Goal: Navigation & Orientation: Understand site structure

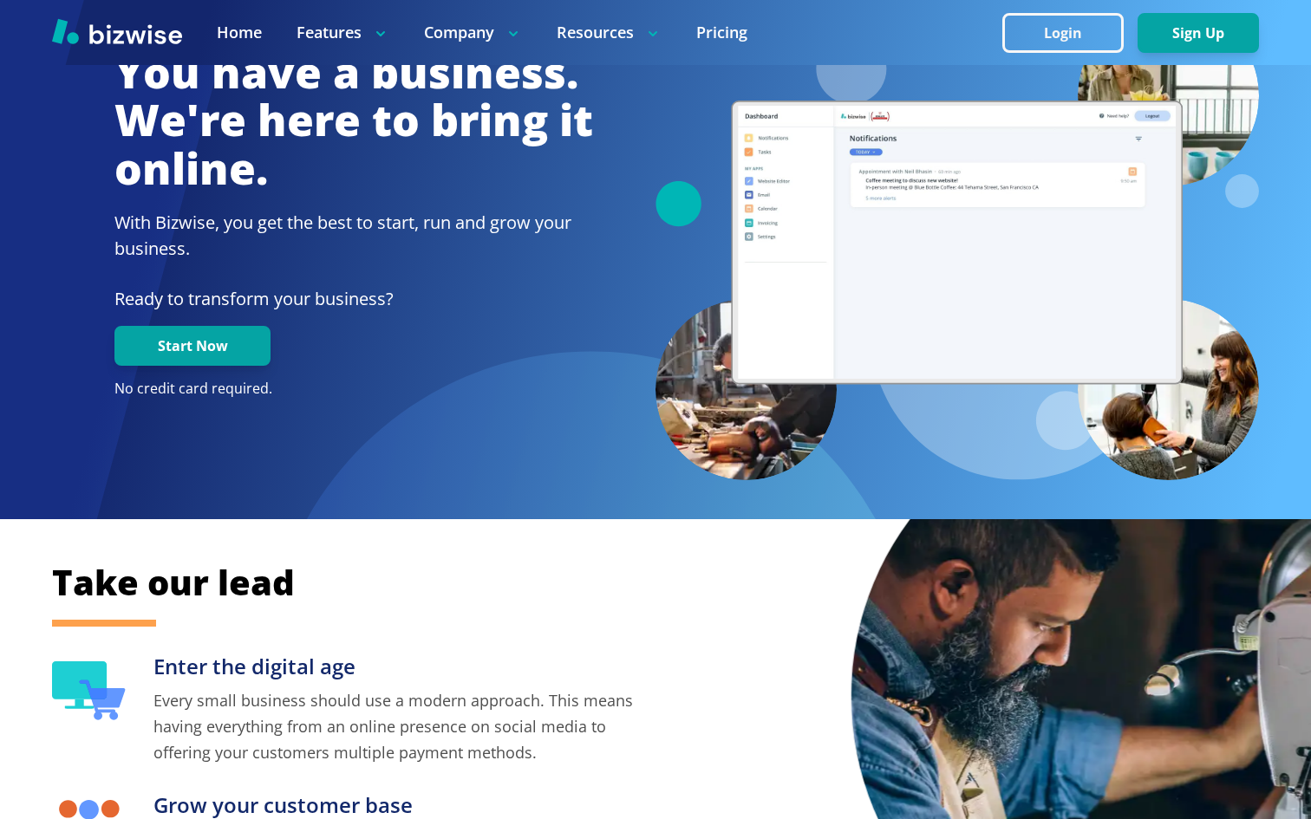
scroll to position [97, 0]
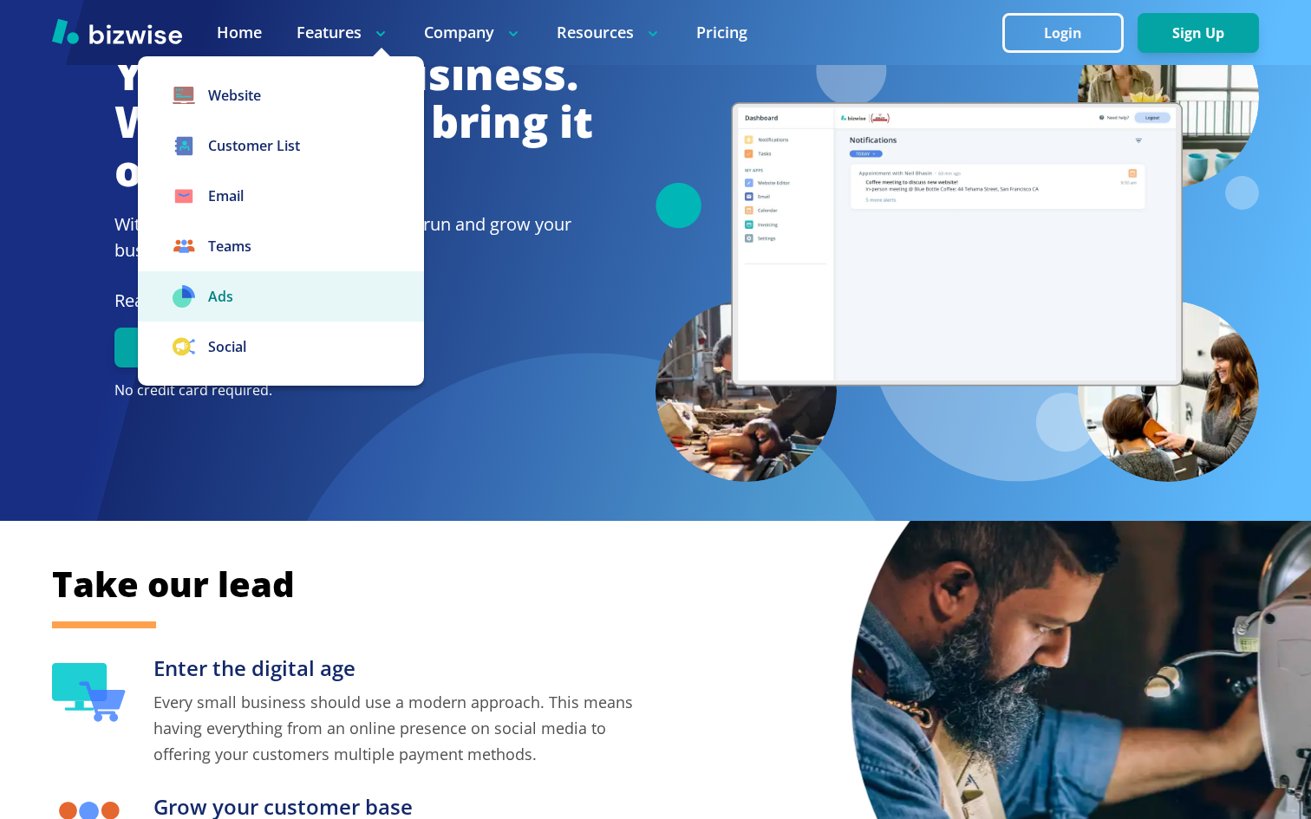
click at [328, 299] on link "Ads" at bounding box center [281, 296] width 286 height 50
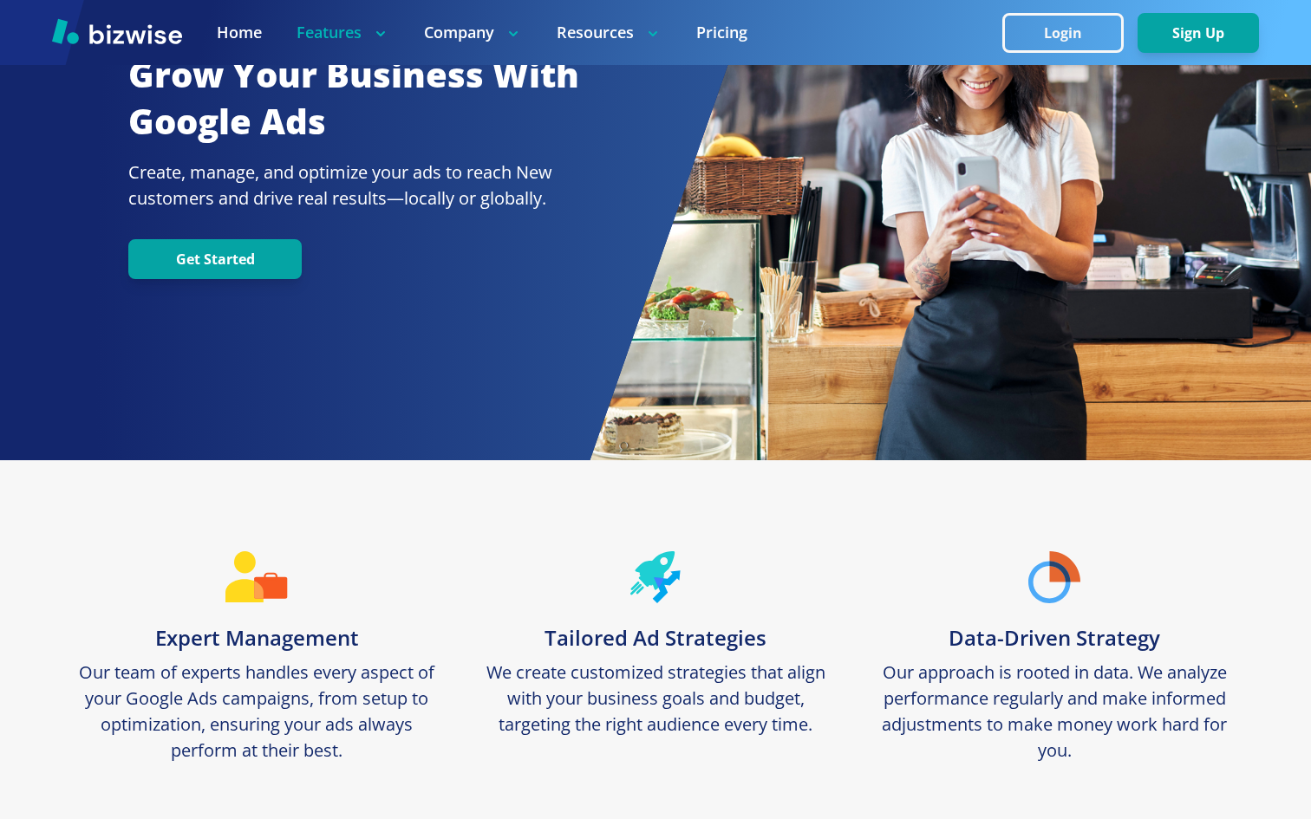
scroll to position [44, 0]
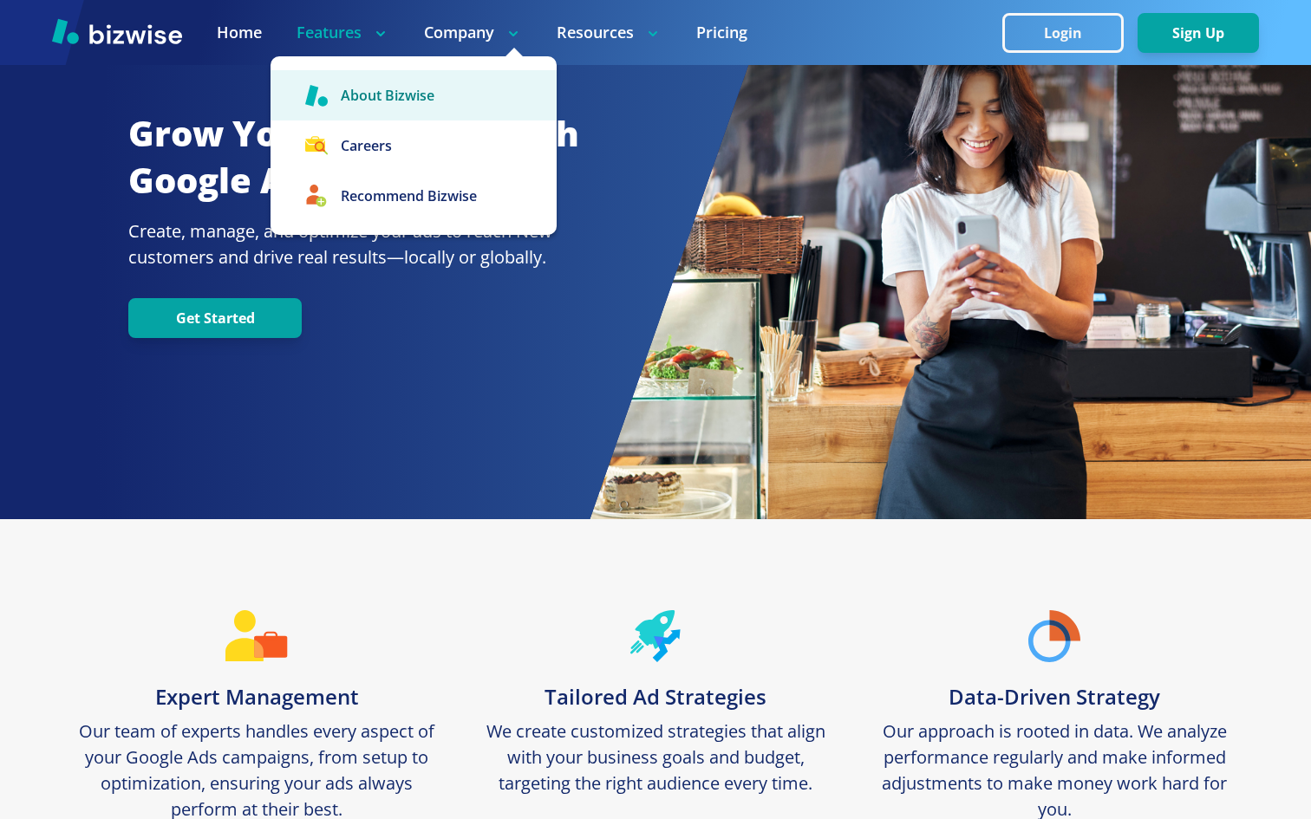
click at [478, 81] on link "About Bizwise" at bounding box center [413, 95] width 286 height 50
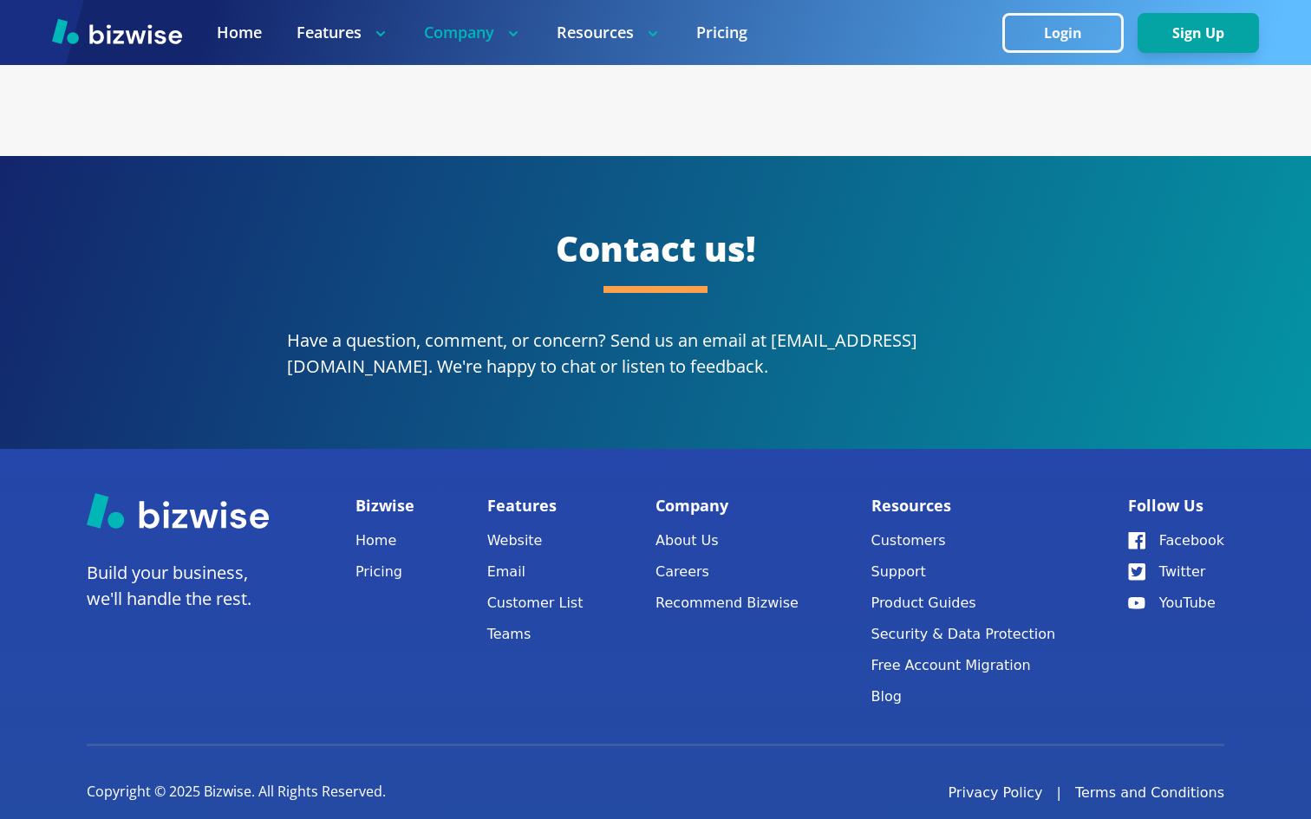
scroll to position [3151, 0]
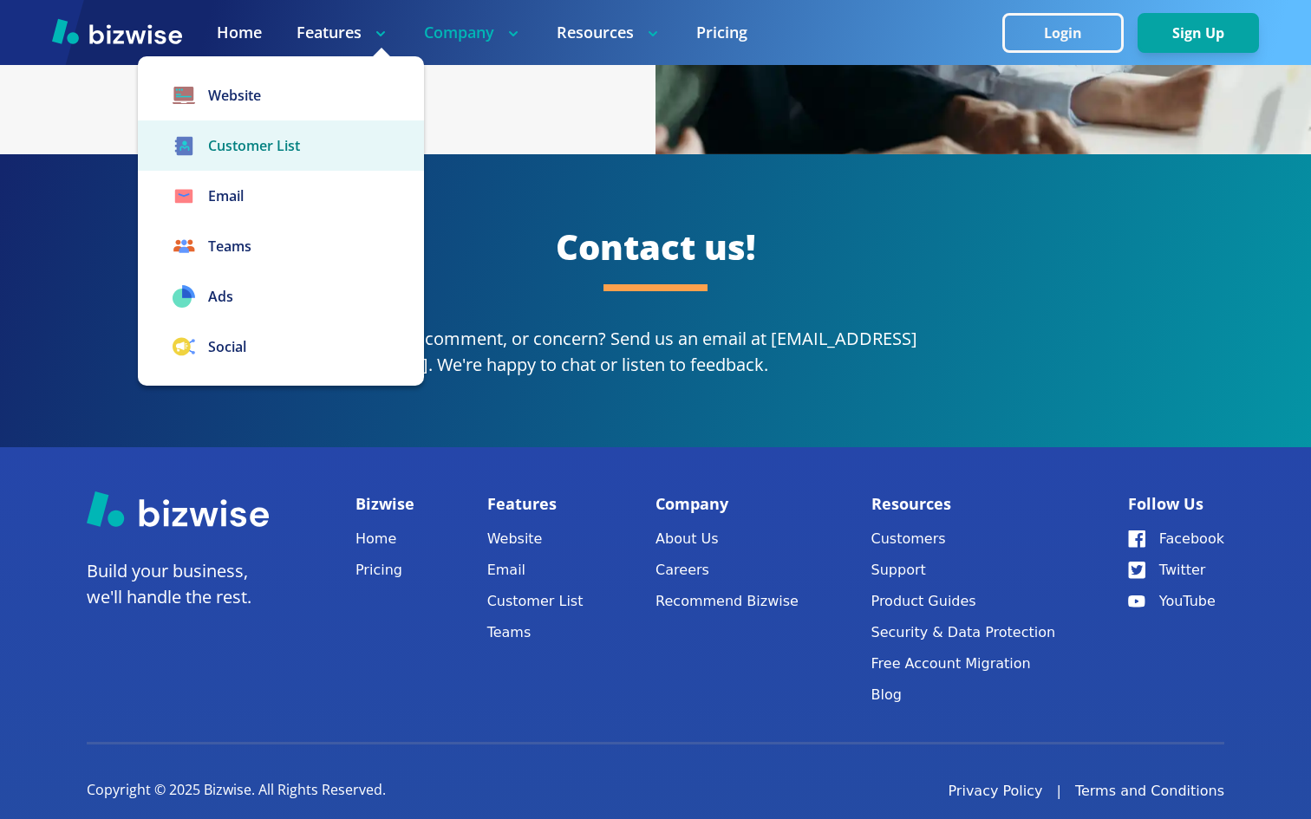
click at [333, 133] on link "Customer List" at bounding box center [281, 145] width 286 height 50
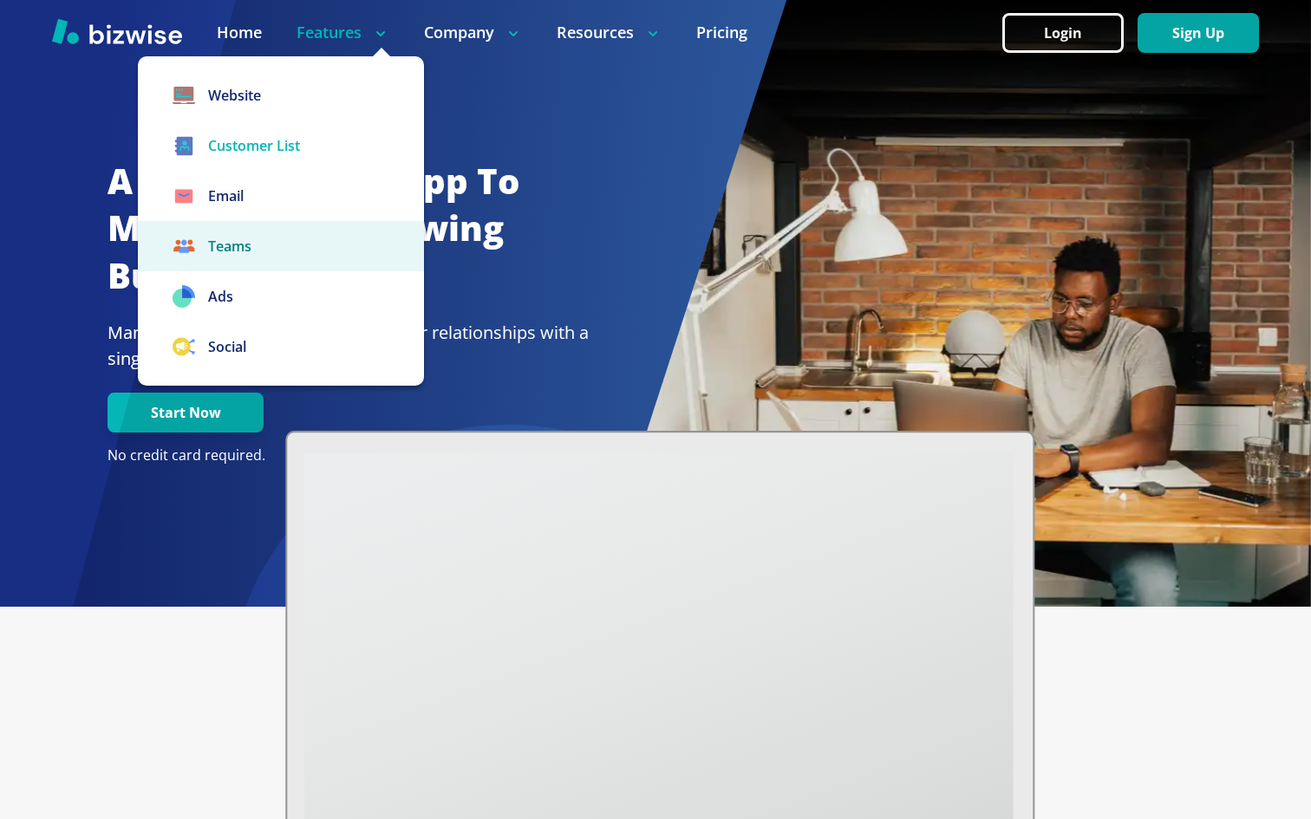
click at [330, 231] on link "Teams" at bounding box center [281, 246] width 286 height 50
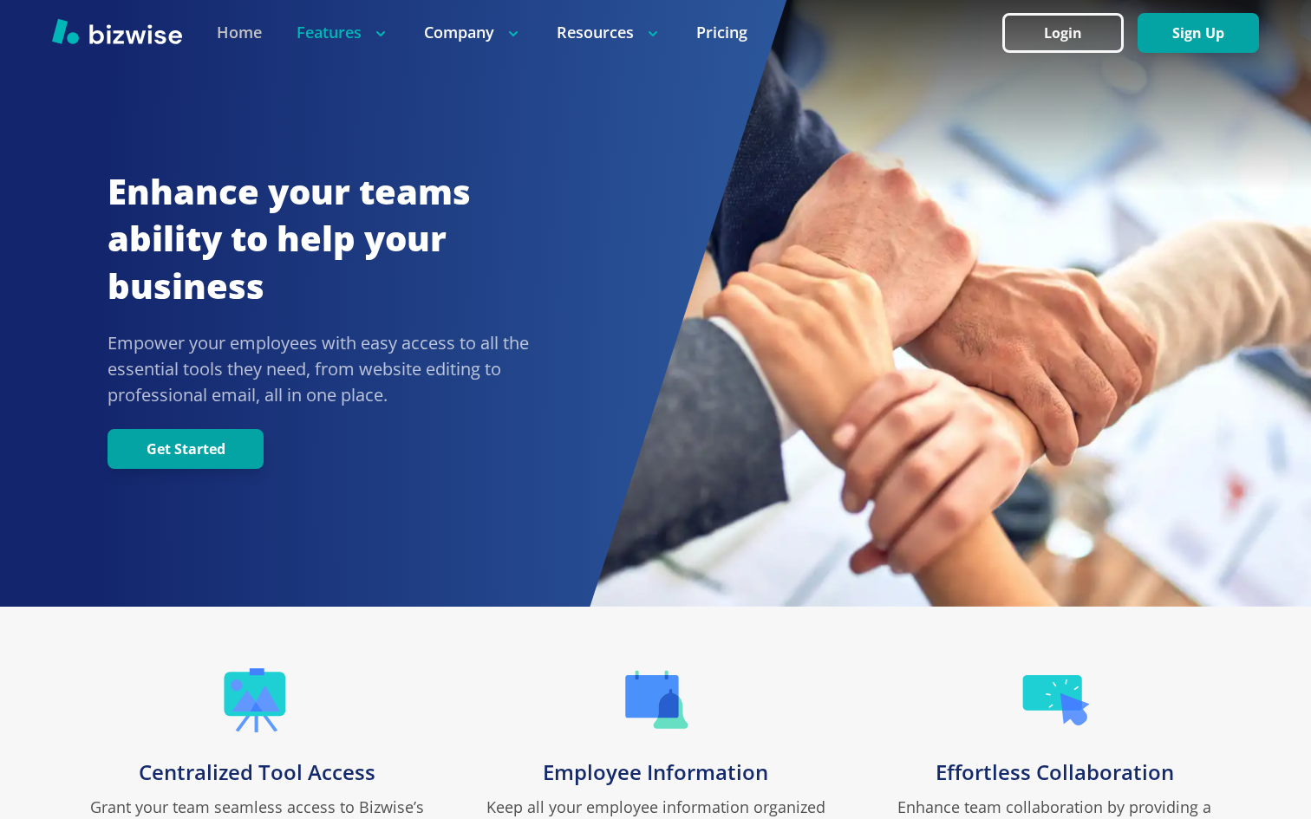
click at [250, 36] on link "Home" at bounding box center [239, 33] width 45 height 22
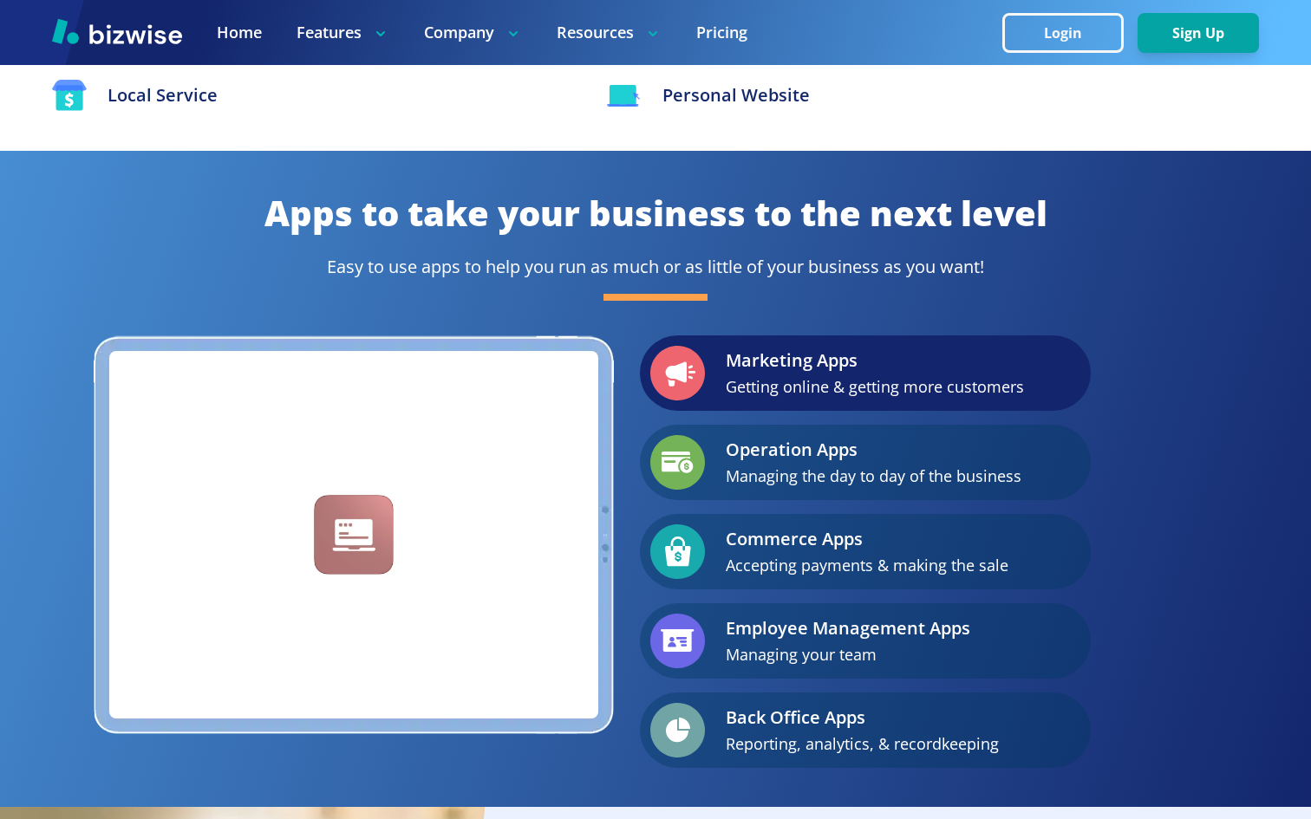
scroll to position [2183, 0]
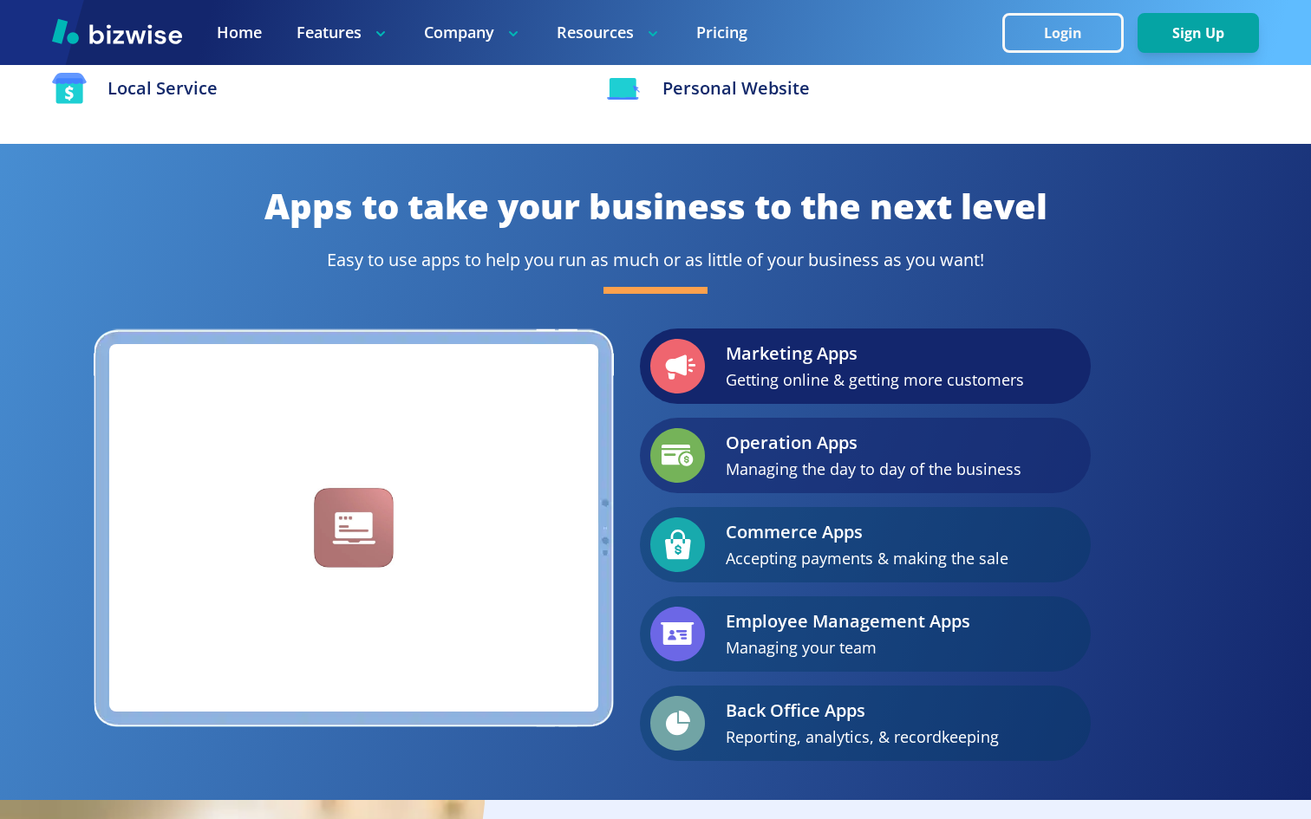
click at [753, 461] on p "Managing the day to day of the business" at bounding box center [874, 469] width 296 height 26
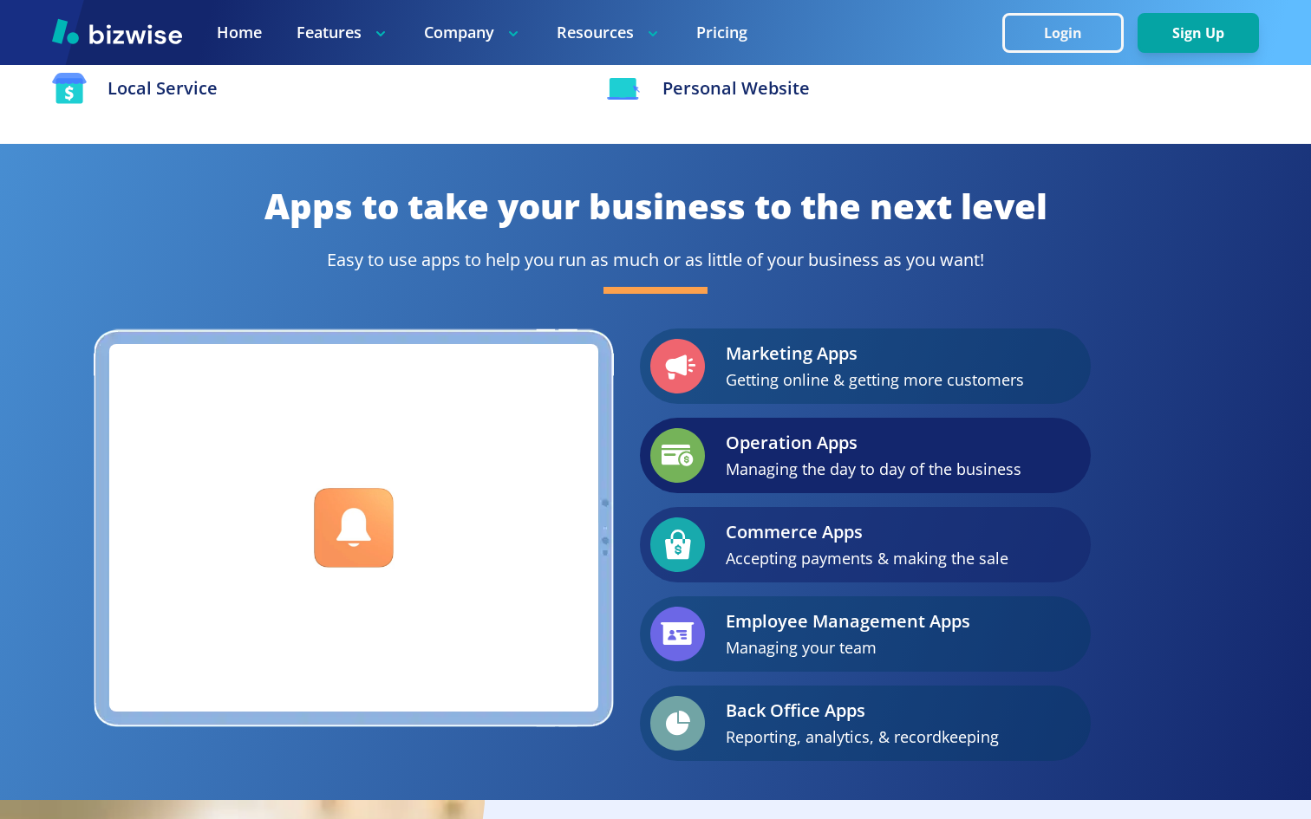
click at [794, 554] on p "Accepting payments & making the sale" at bounding box center [867, 558] width 283 height 26
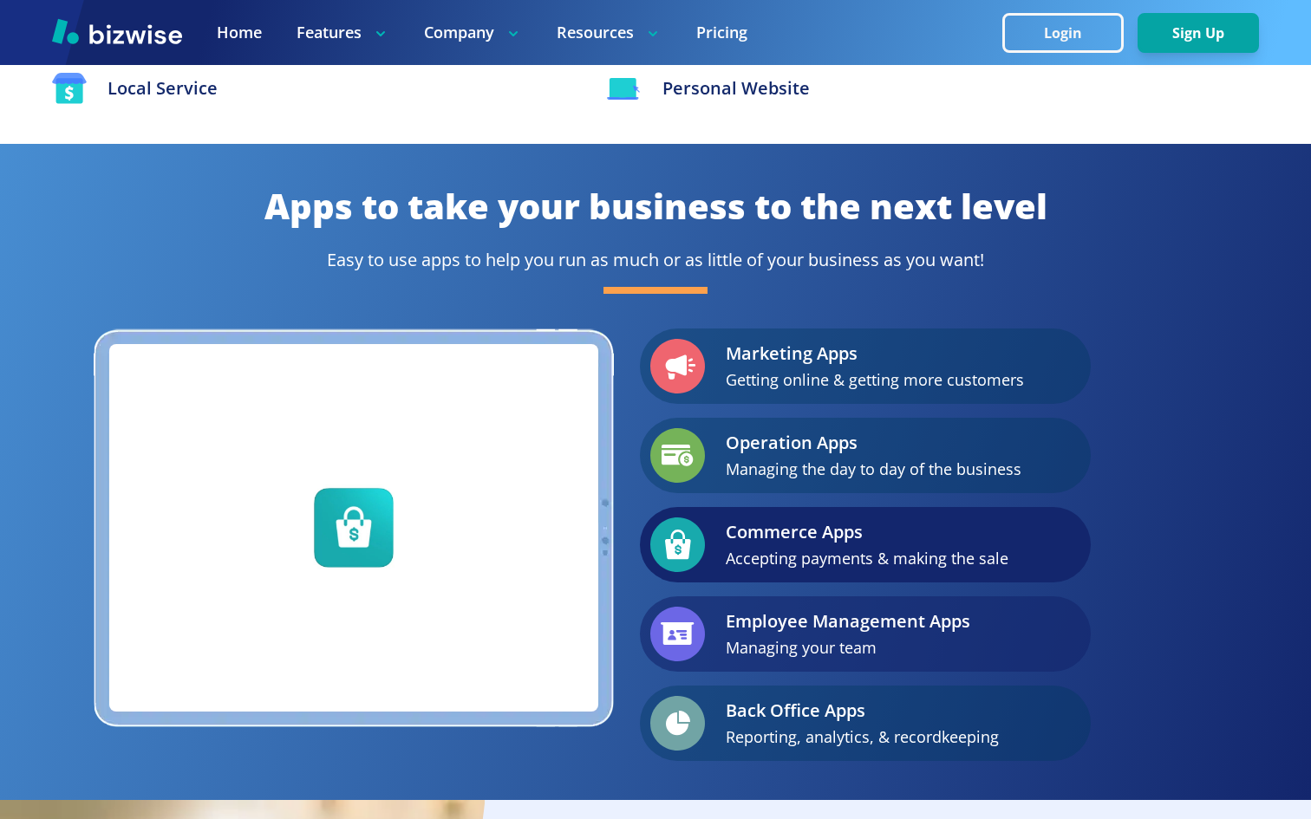
click at [818, 615] on p "Employee Management Apps" at bounding box center [848, 622] width 244 height 26
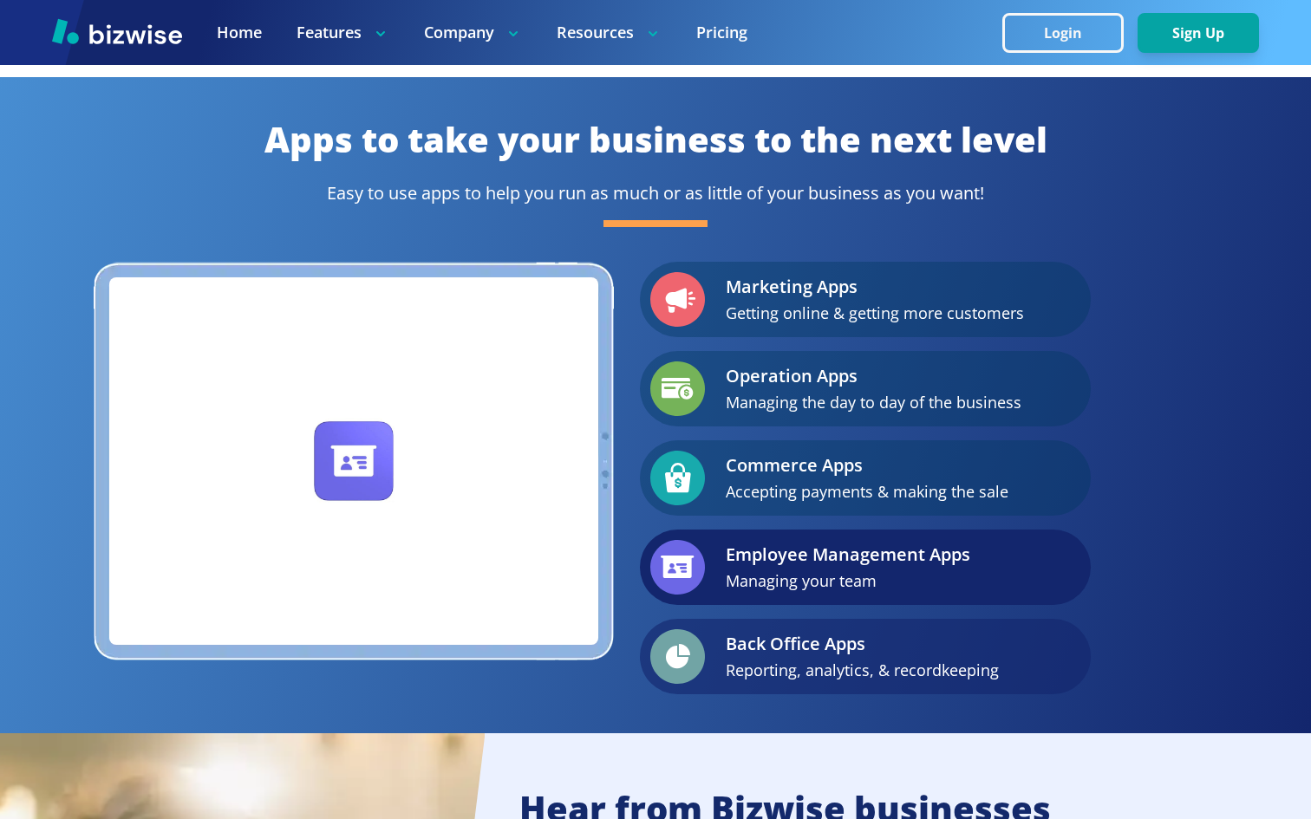
click at [819, 628] on div "Back Office Apps Reporting, analytics, & recordkeeping" at bounding box center [865, 656] width 451 height 75
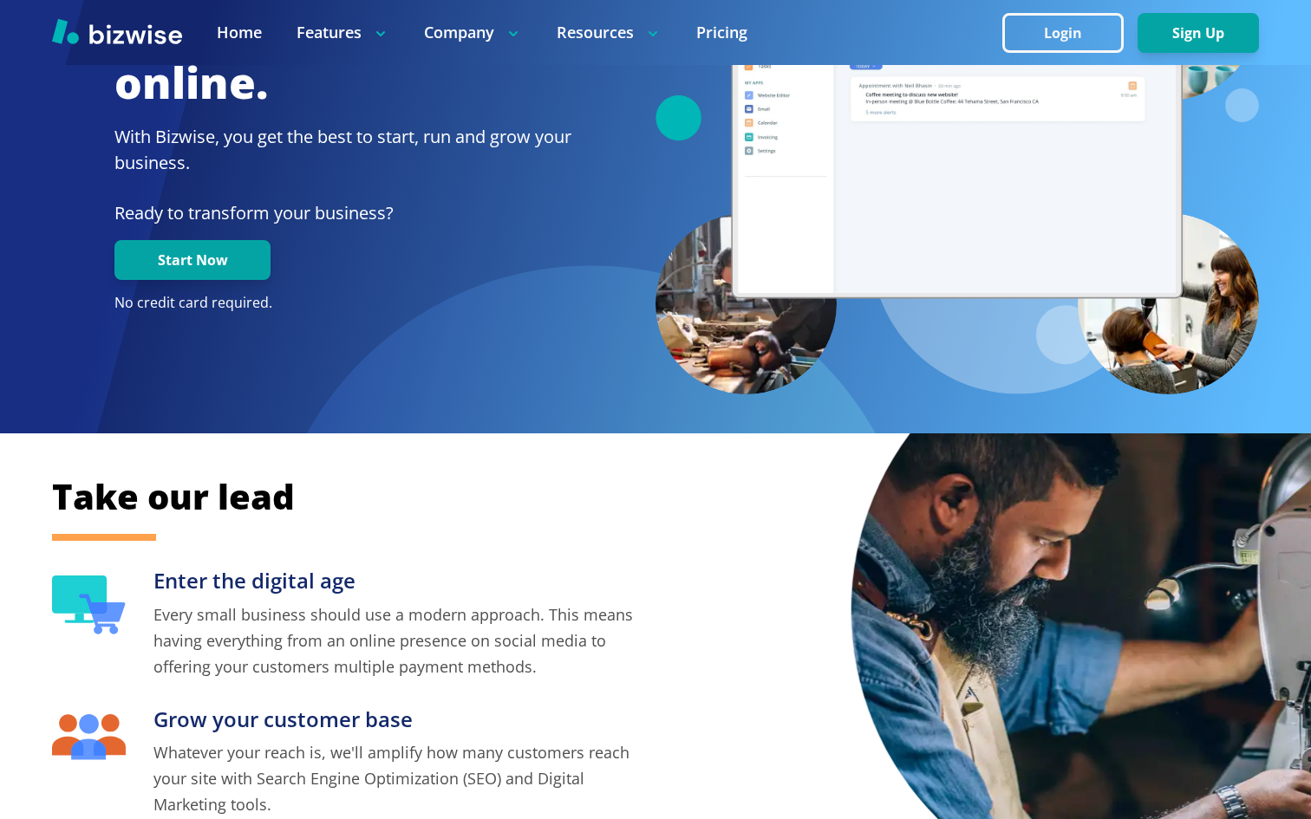
scroll to position [0, 0]
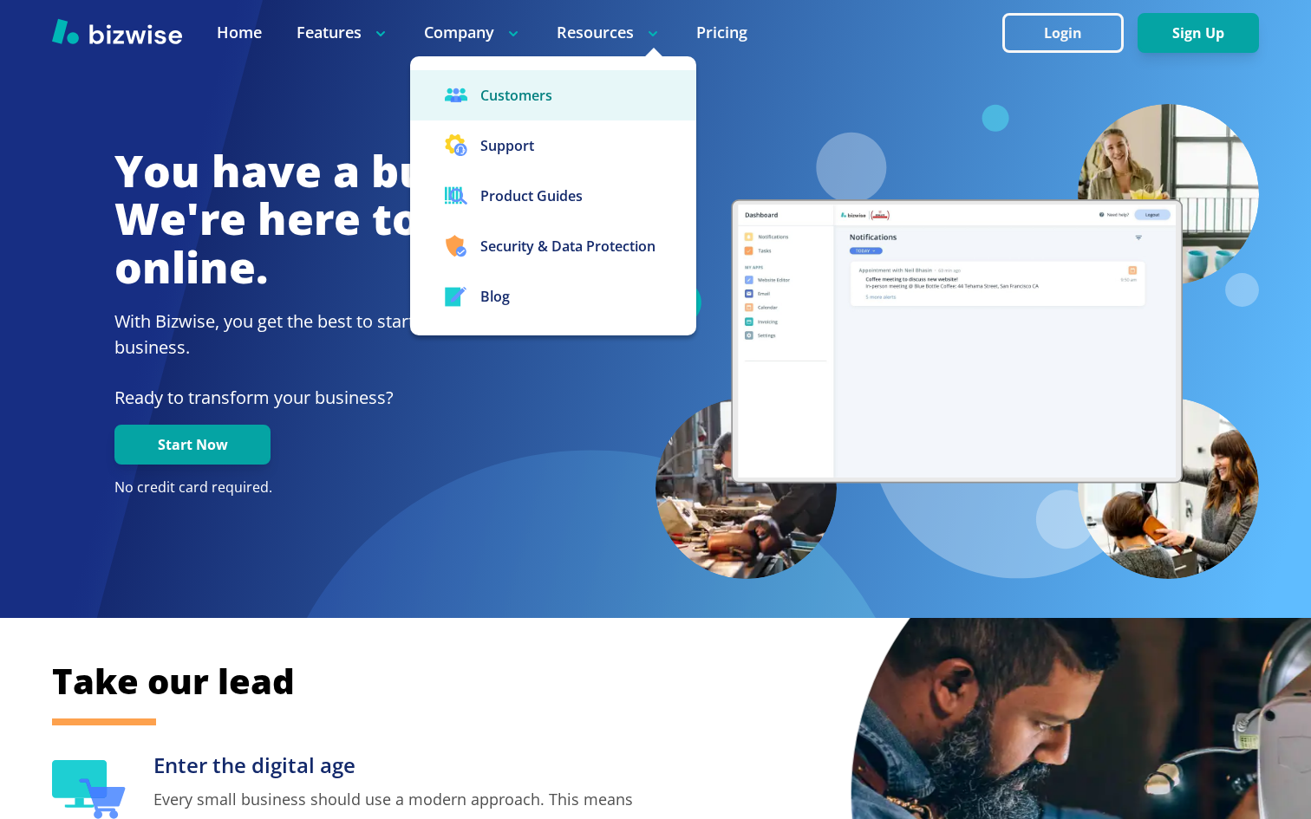
click at [603, 105] on link "Customers" at bounding box center [553, 95] width 286 height 50
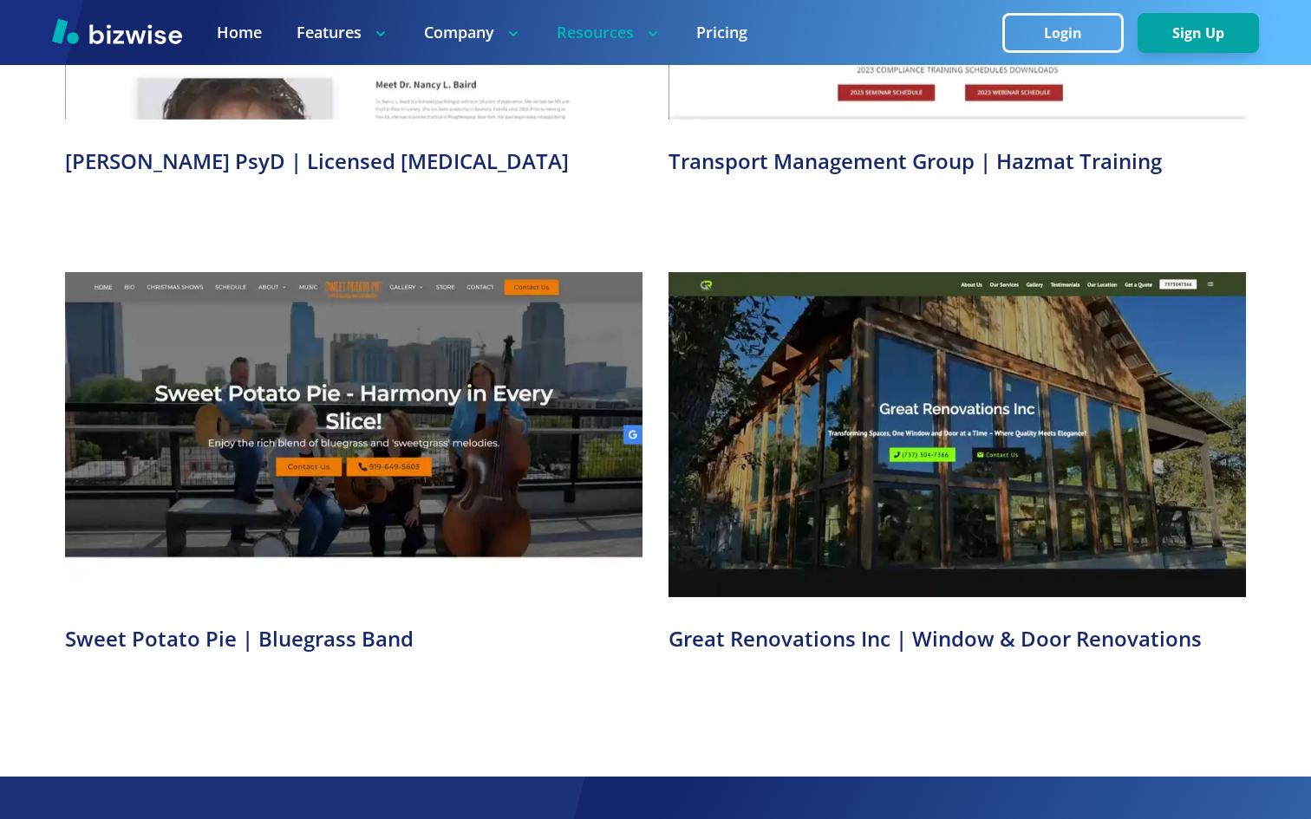
scroll to position [1527, 0]
